Goal: Transaction & Acquisition: Purchase product/service

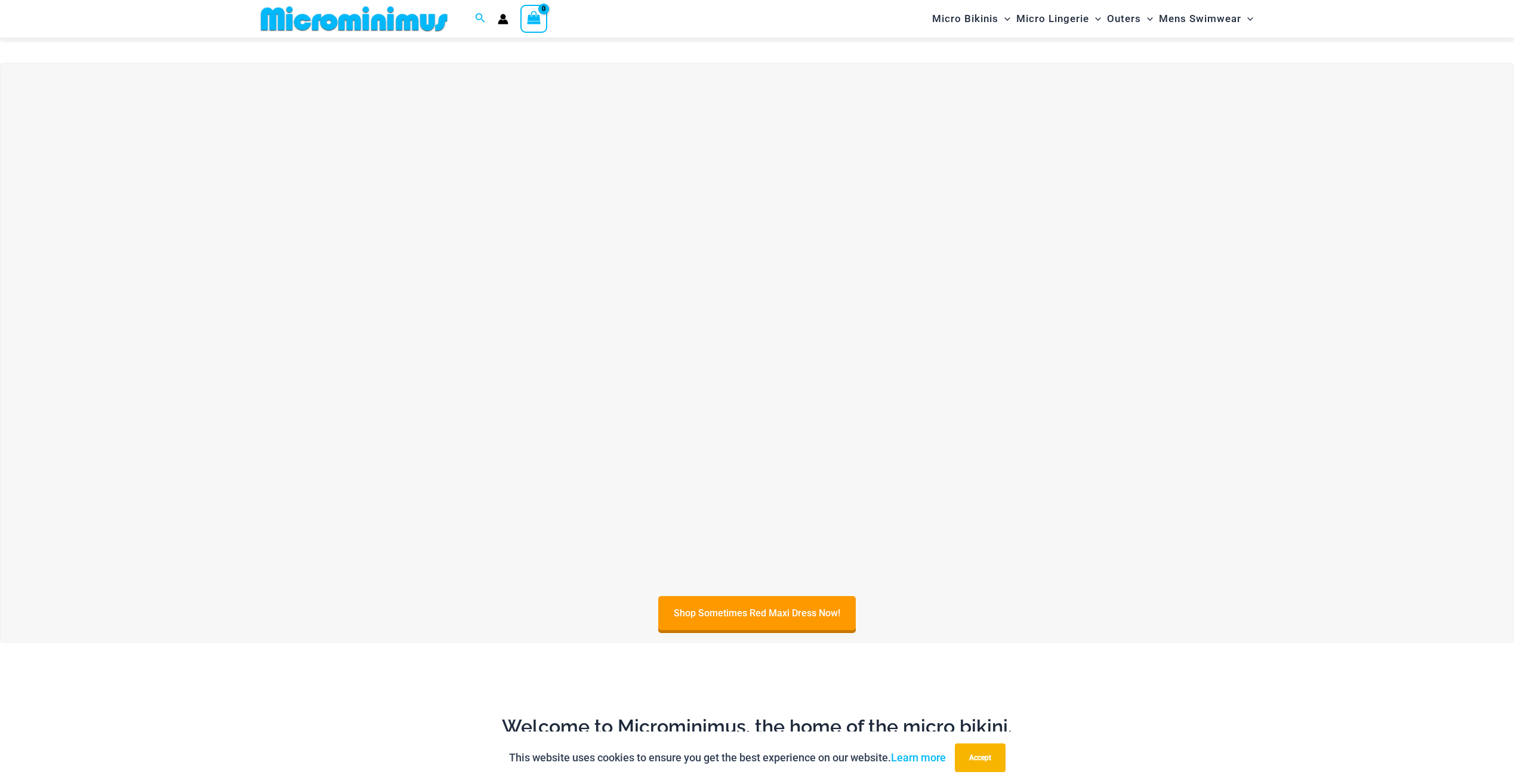
scroll to position [587, 0]
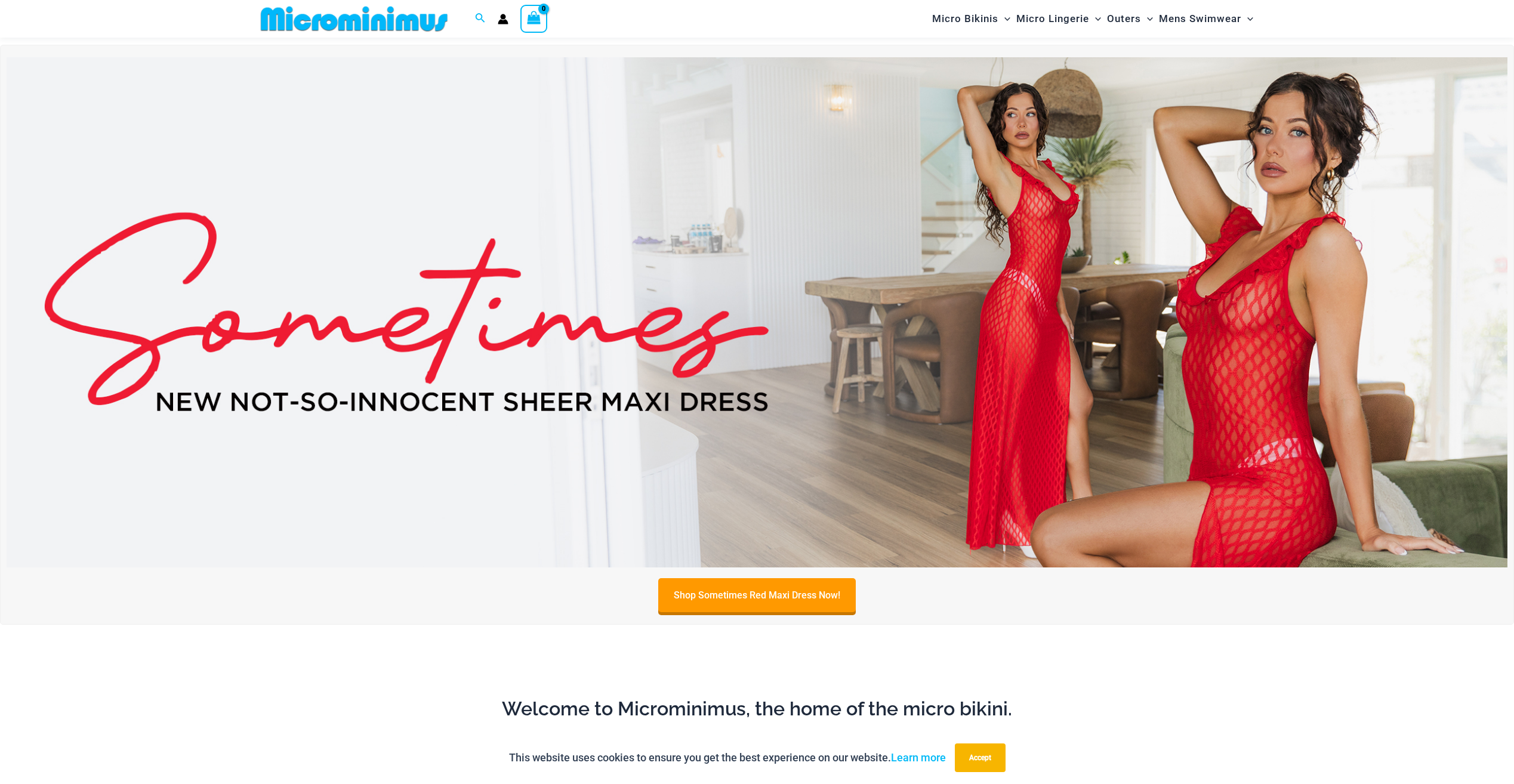
click at [1072, 234] on img at bounding box center [757, 313] width 1501 height 510
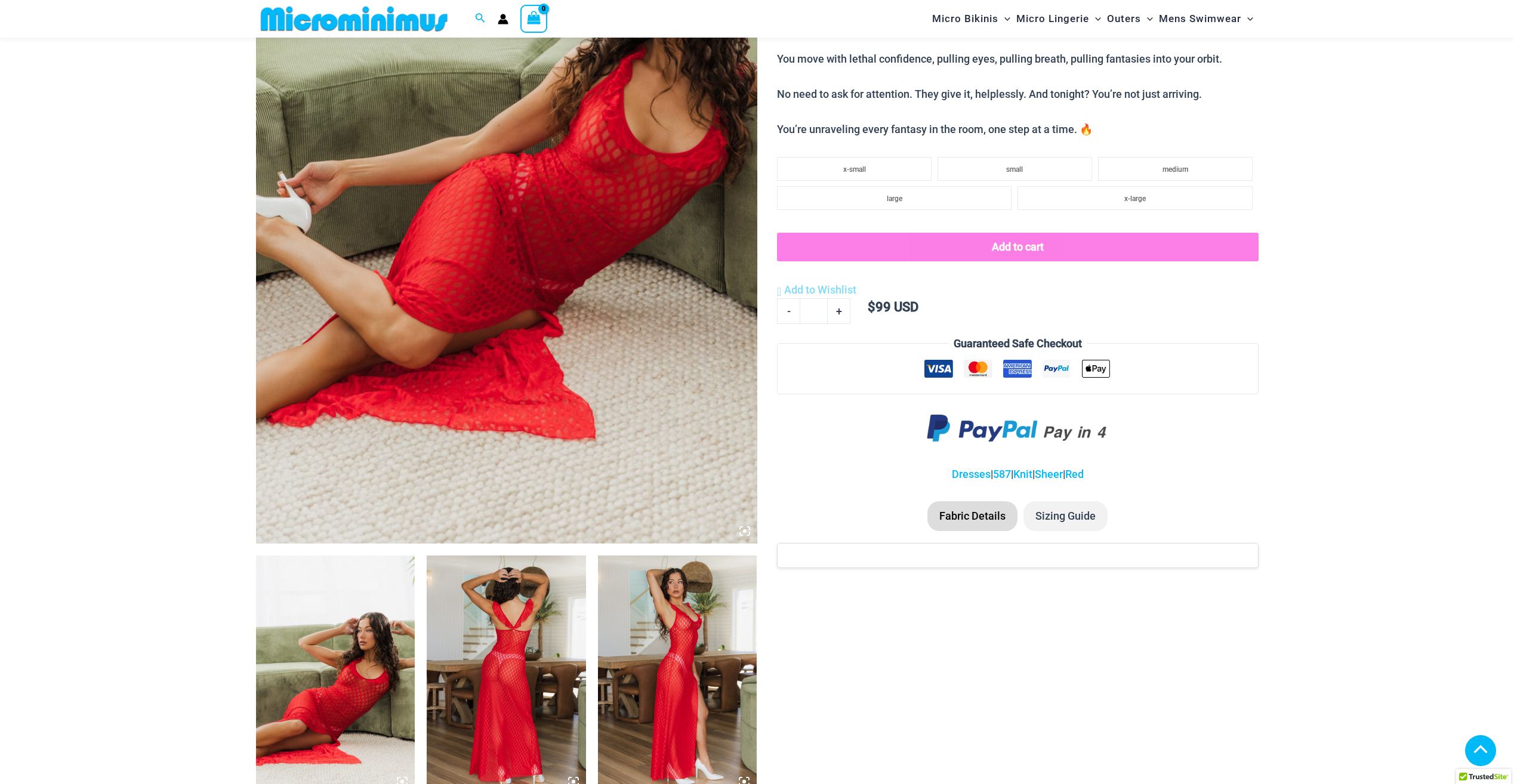
scroll to position [594, 0]
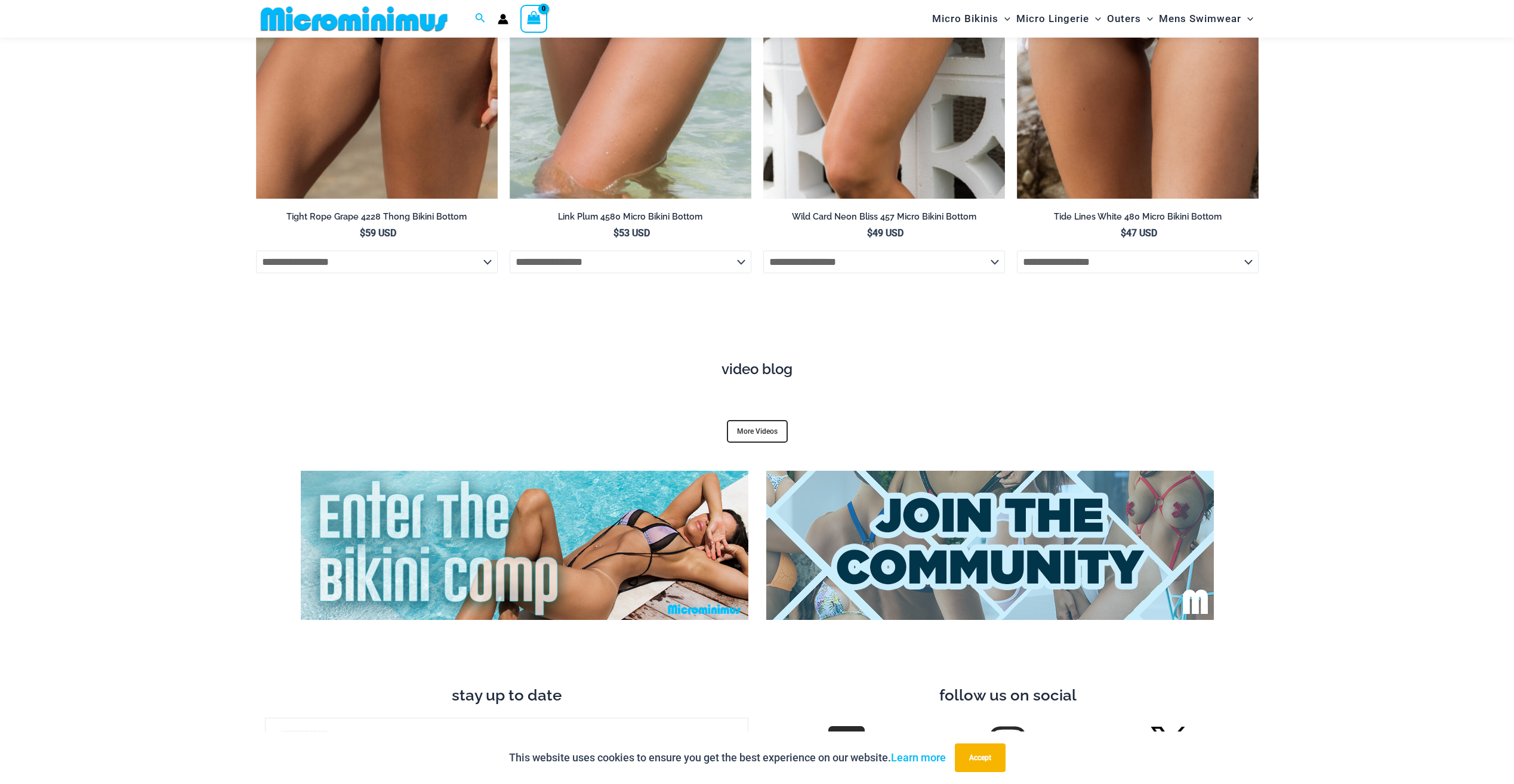
scroll to position [4576, 0]
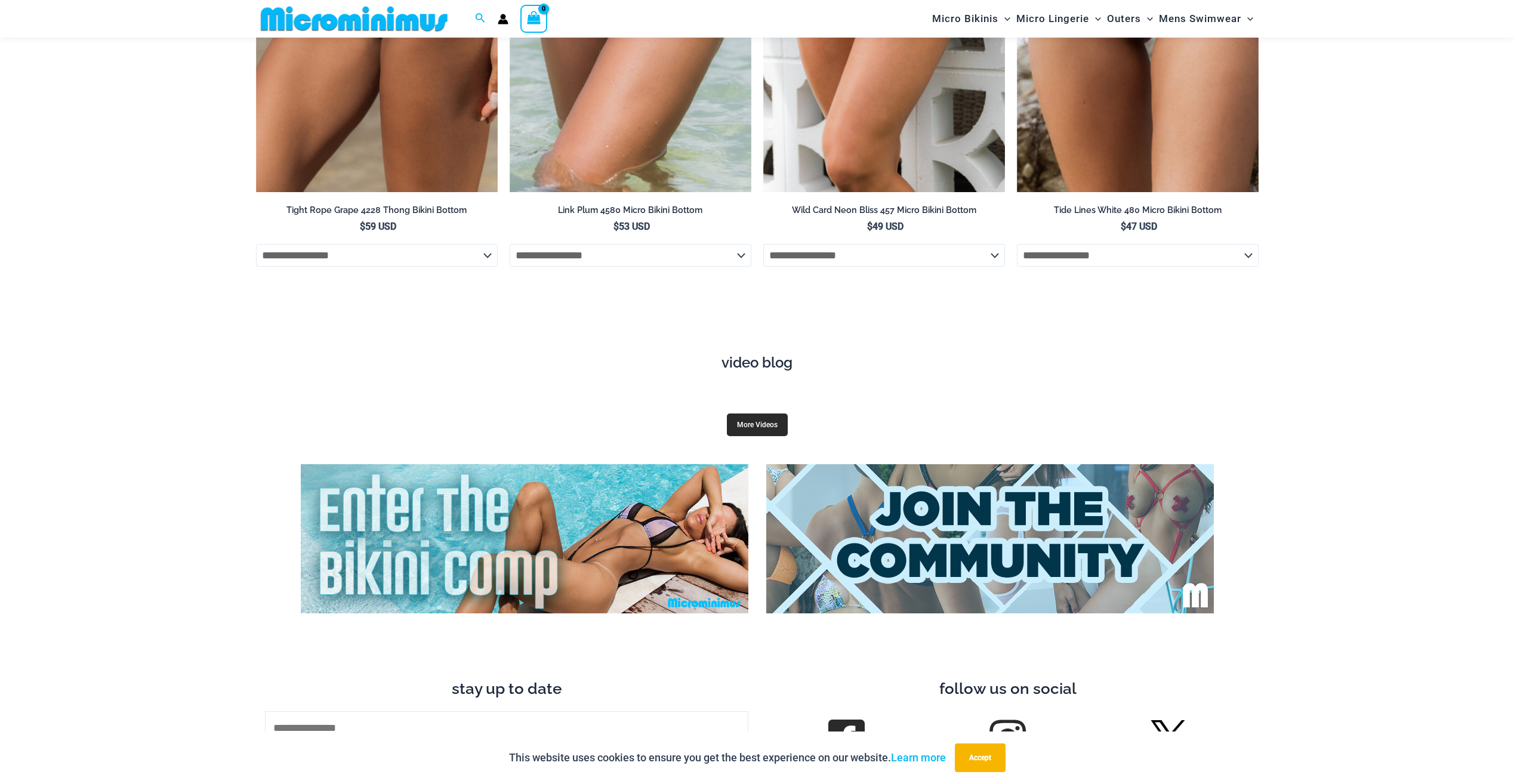
click at [755, 414] on link "More Videos" at bounding box center [757, 425] width 61 height 23
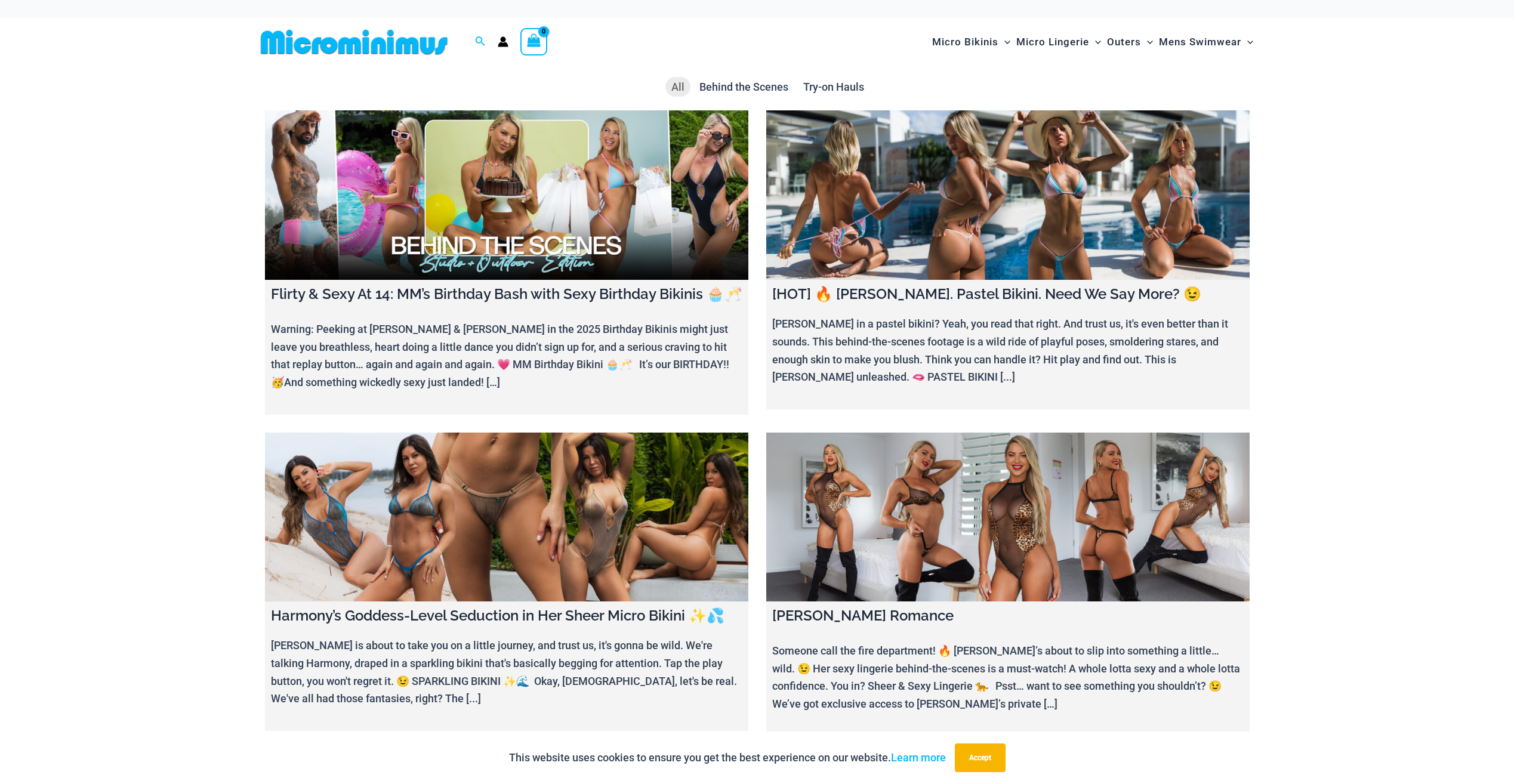
click at [303, 37] on img at bounding box center [354, 42] width 196 height 27
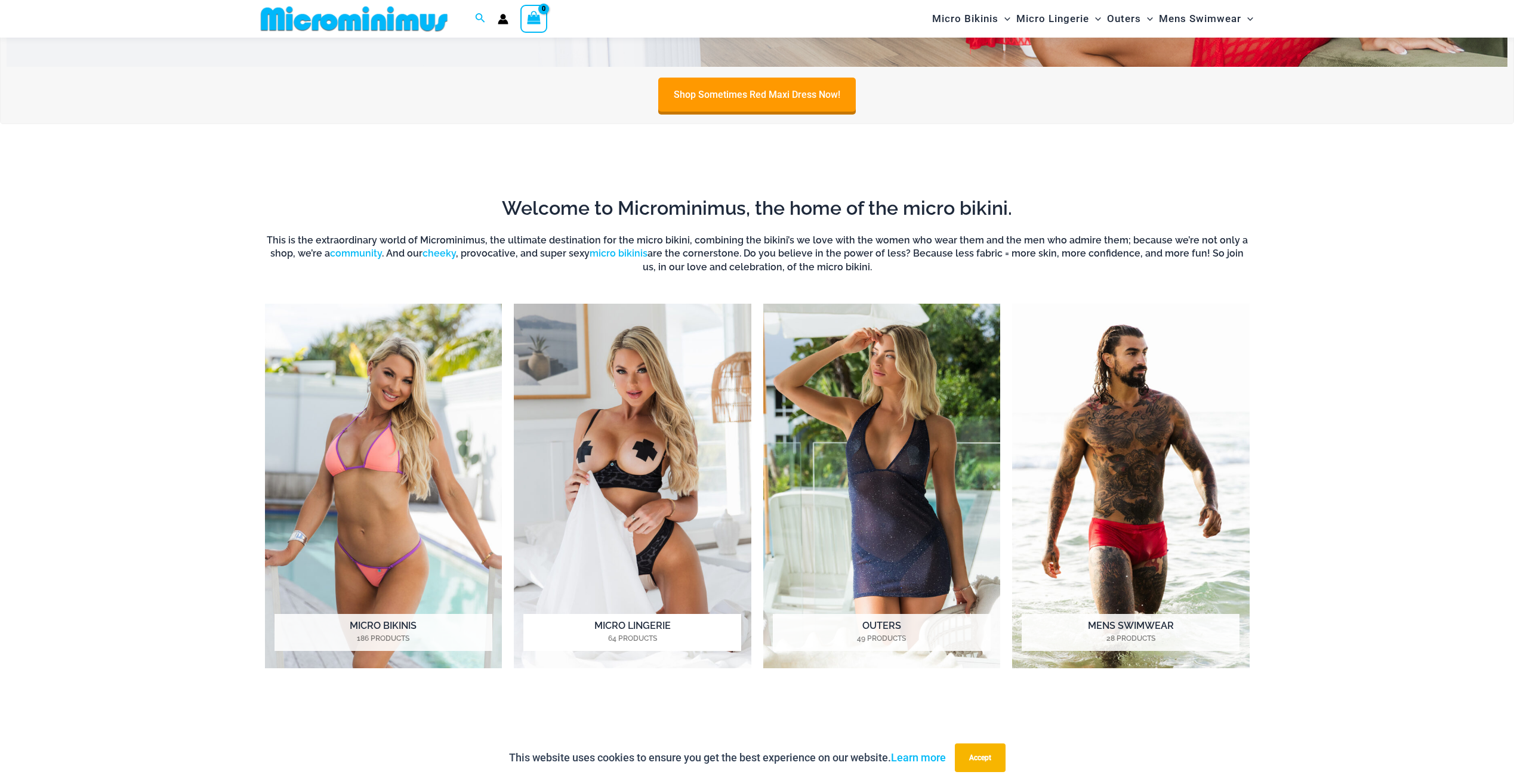
scroll to position [1124, 0]
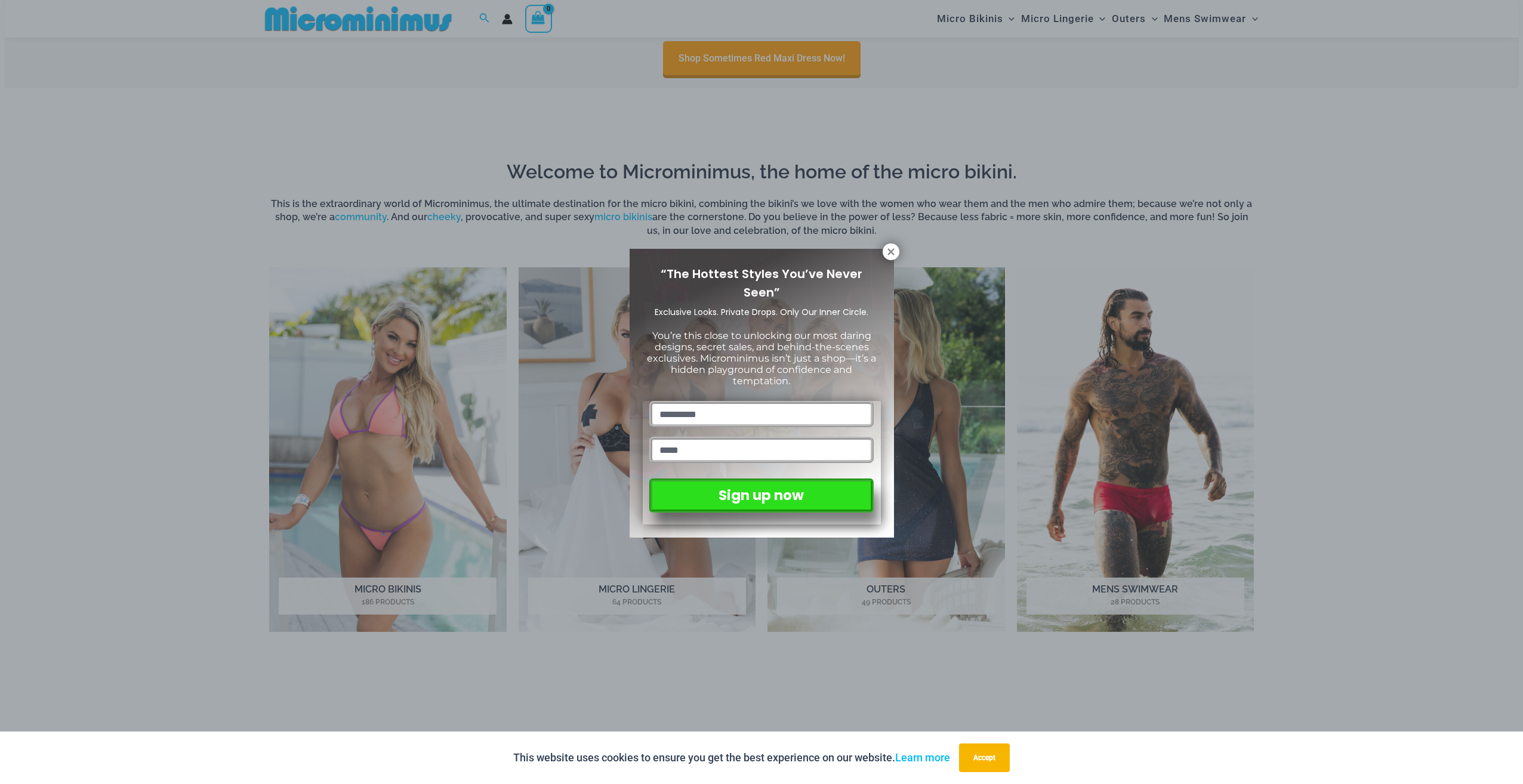
click at [321, 440] on div "“The Hottest Styles You’ve Never Seen” Exclusive Looks. Private Drops. Only Our…" at bounding box center [761, 392] width 1523 height 784
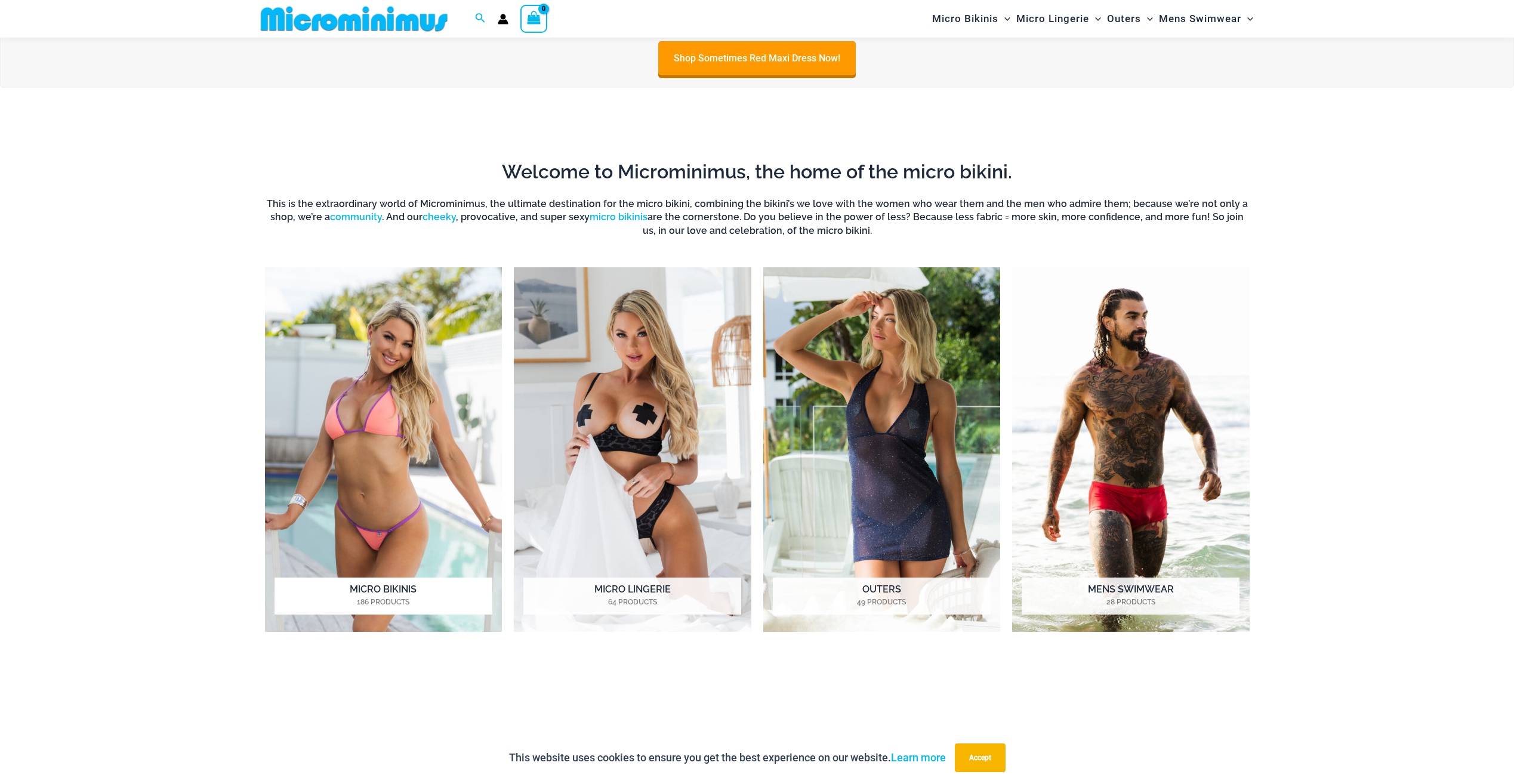
click at [408, 342] on img "Visit product category Micro Bikinis" at bounding box center [384, 449] width 238 height 365
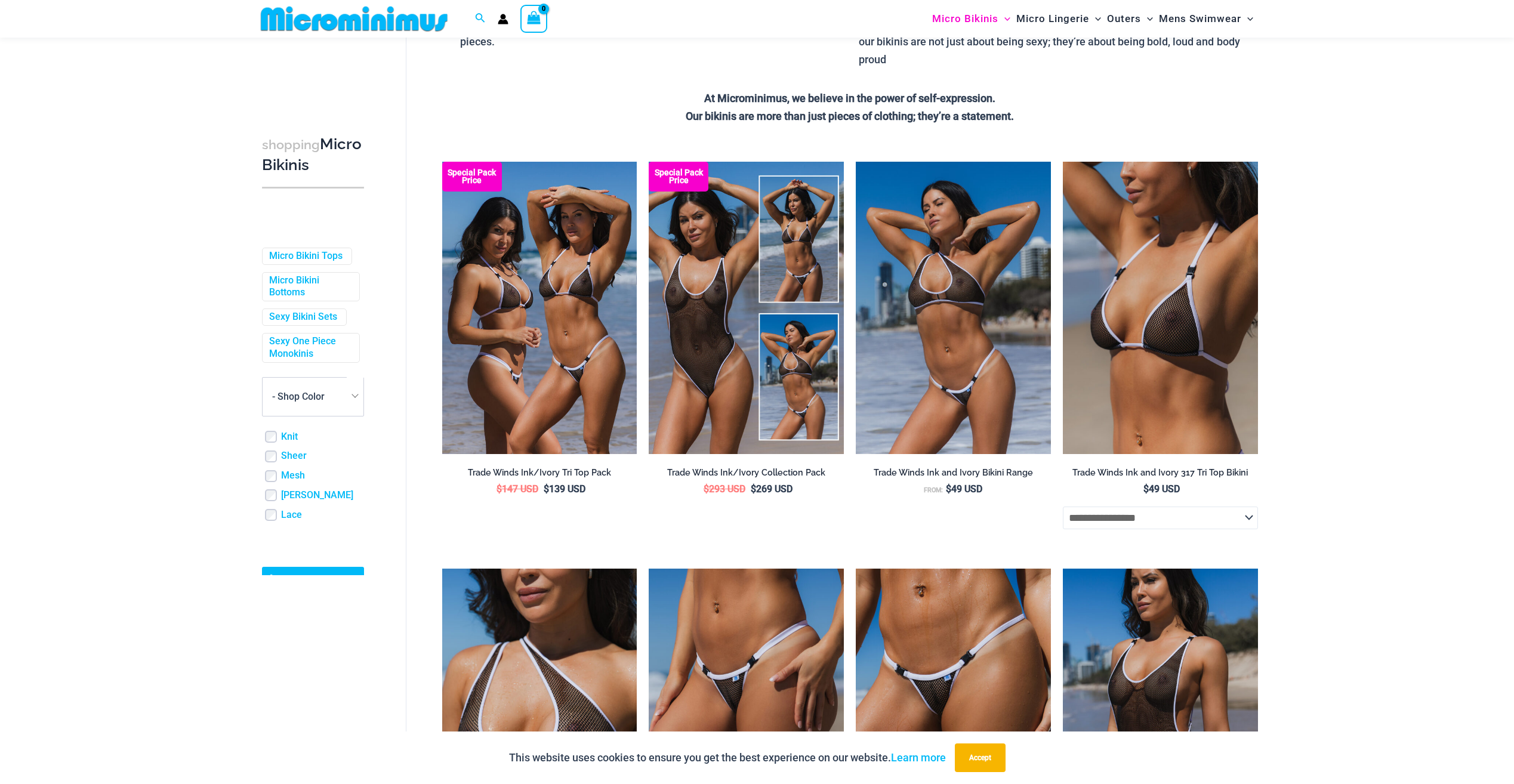
scroll to position [228, 0]
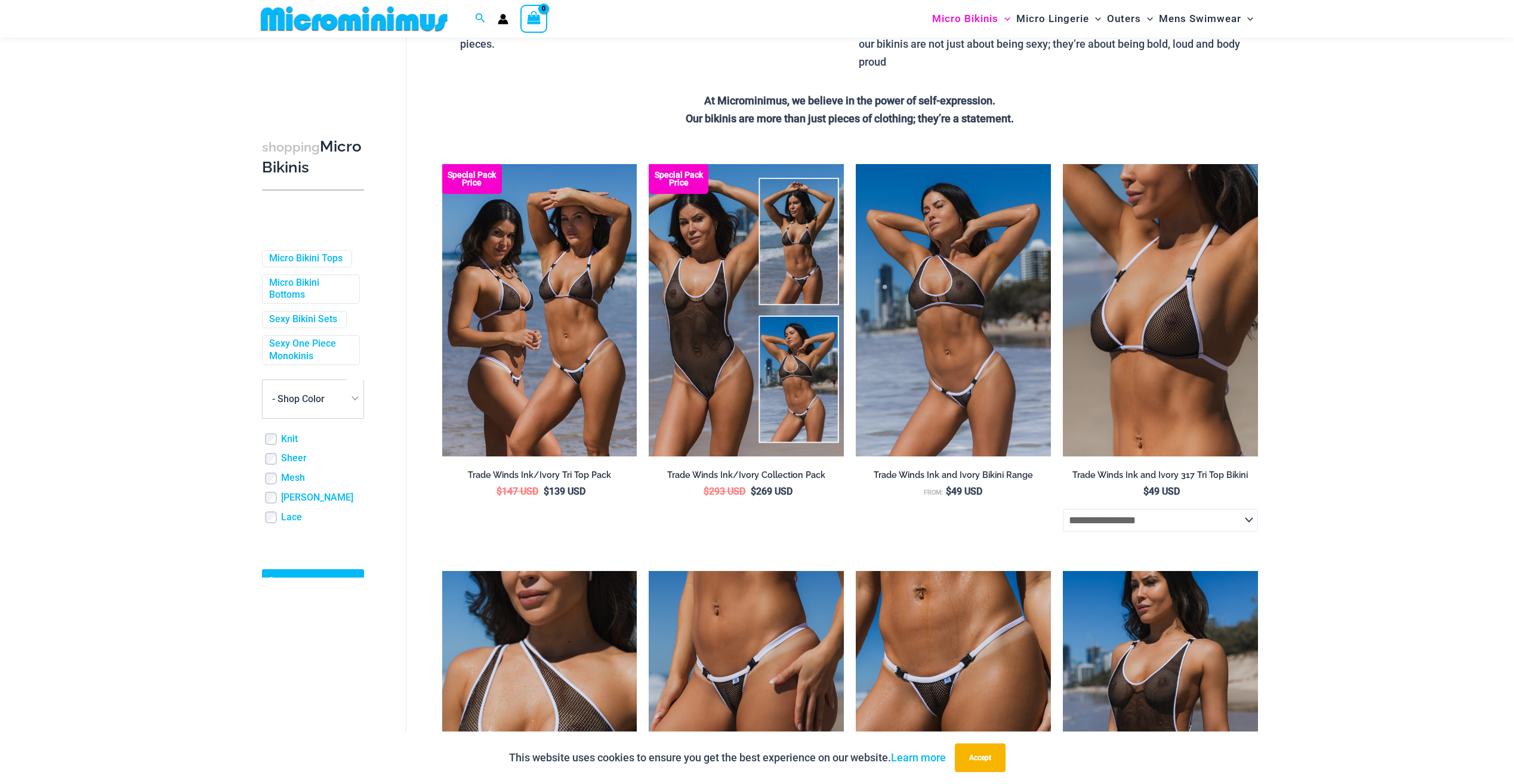
click at [410, 16] on img at bounding box center [354, 18] width 196 height 27
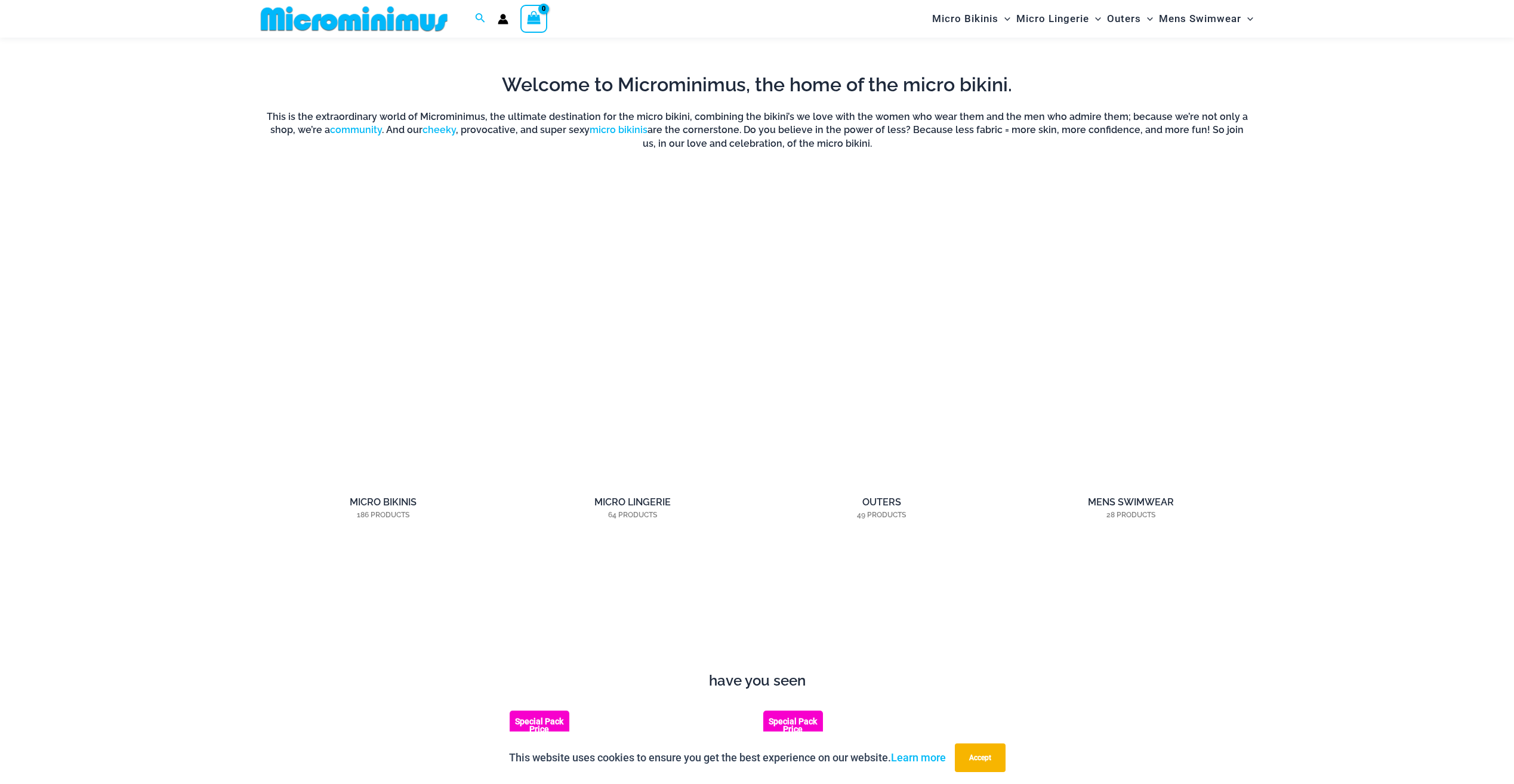
scroll to position [1243, 0]
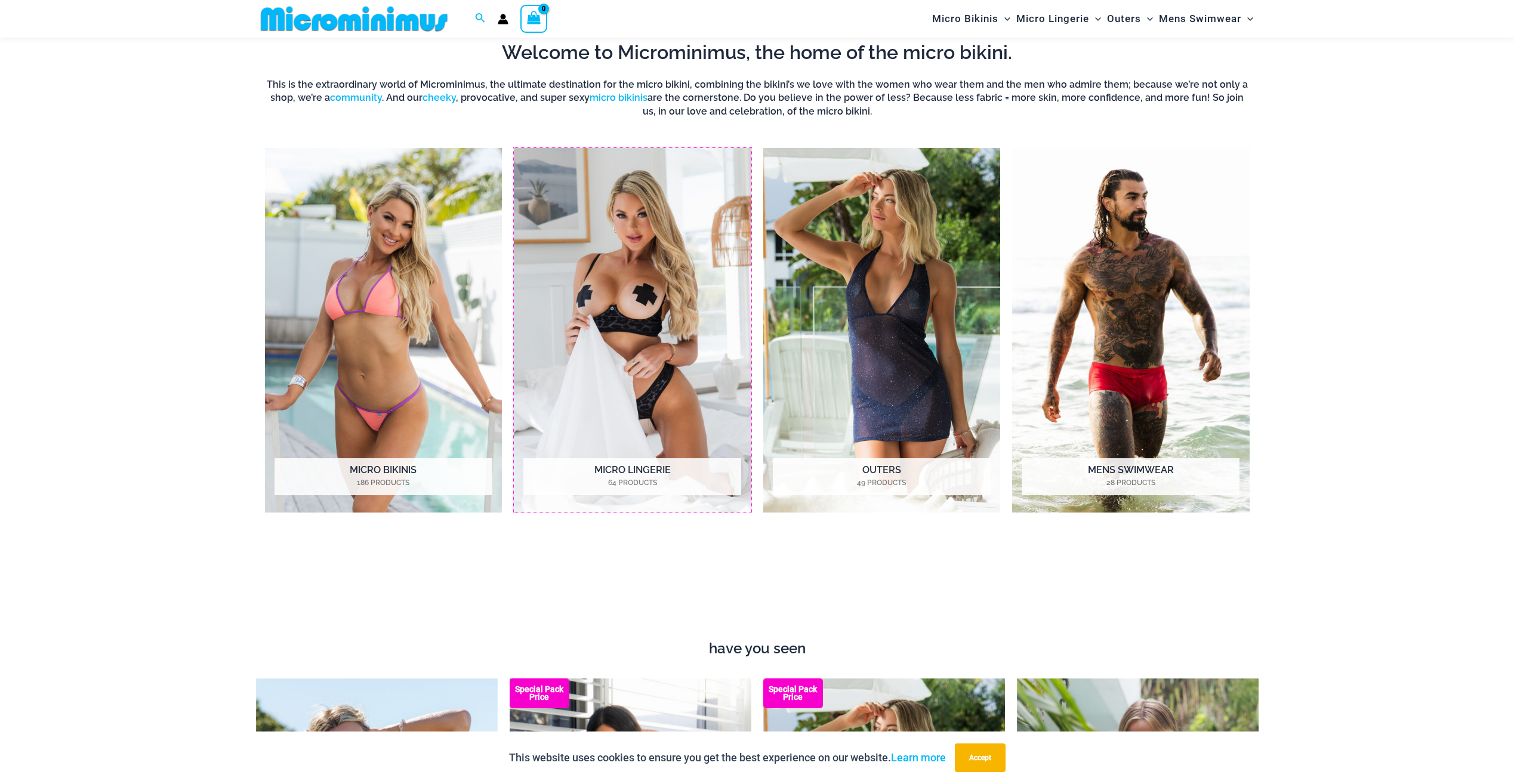
click at [642, 353] on img "Visit product category Micro Lingerie" at bounding box center [632, 330] width 238 height 365
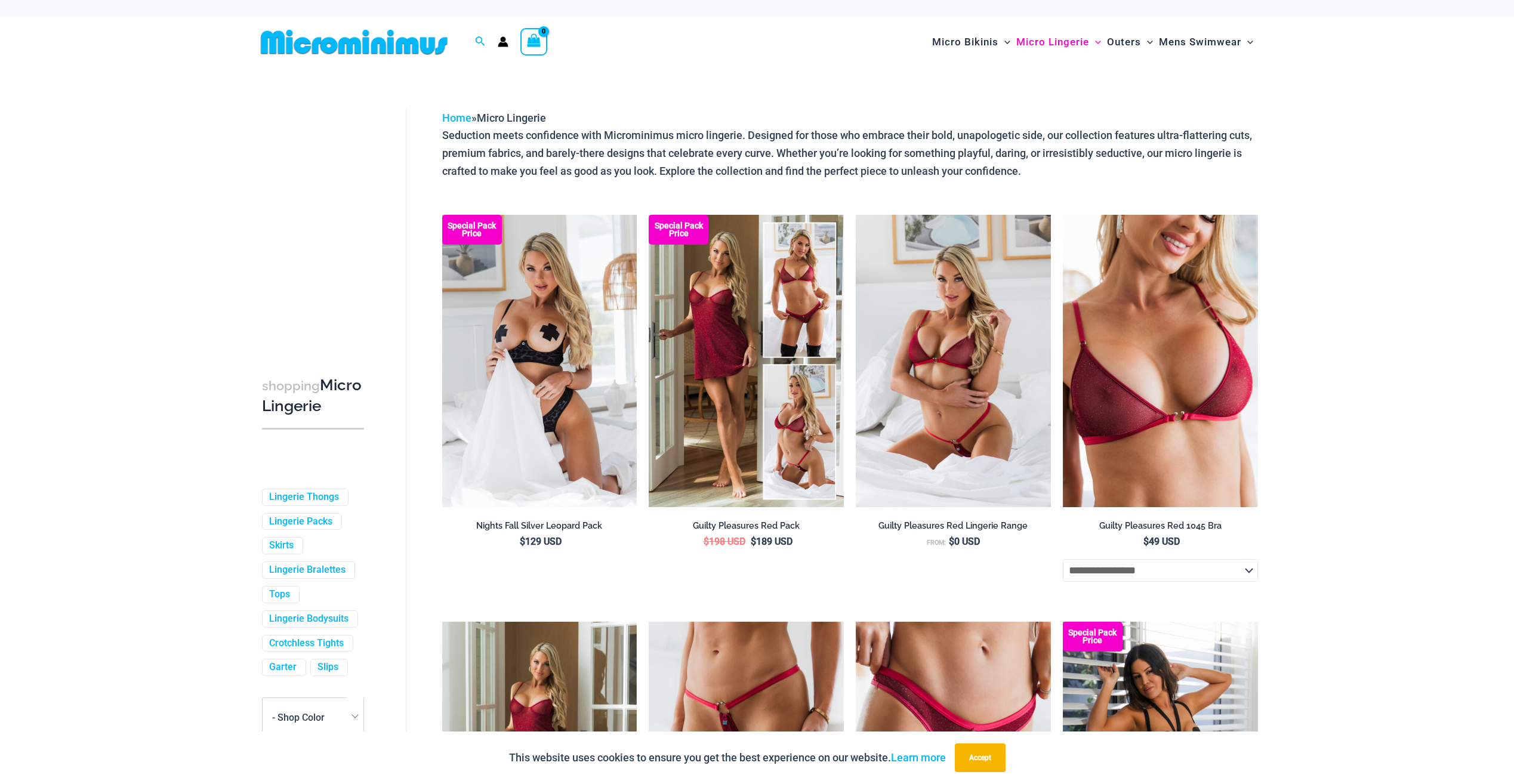
click at [399, 32] on img at bounding box center [354, 42] width 196 height 27
